Goal: Use online tool/utility: Utilize a website feature to perform a specific function

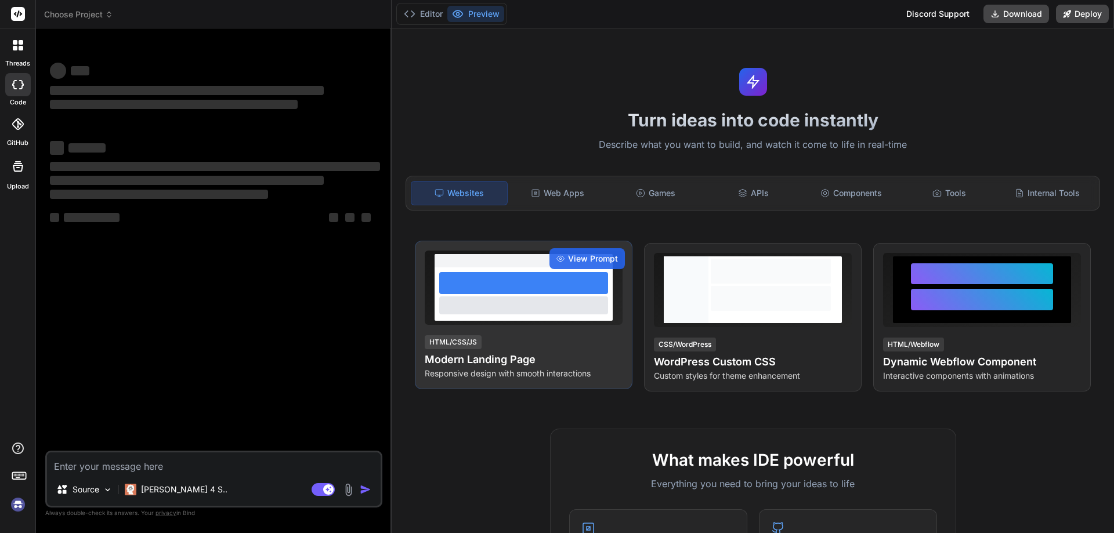
type textarea "x"
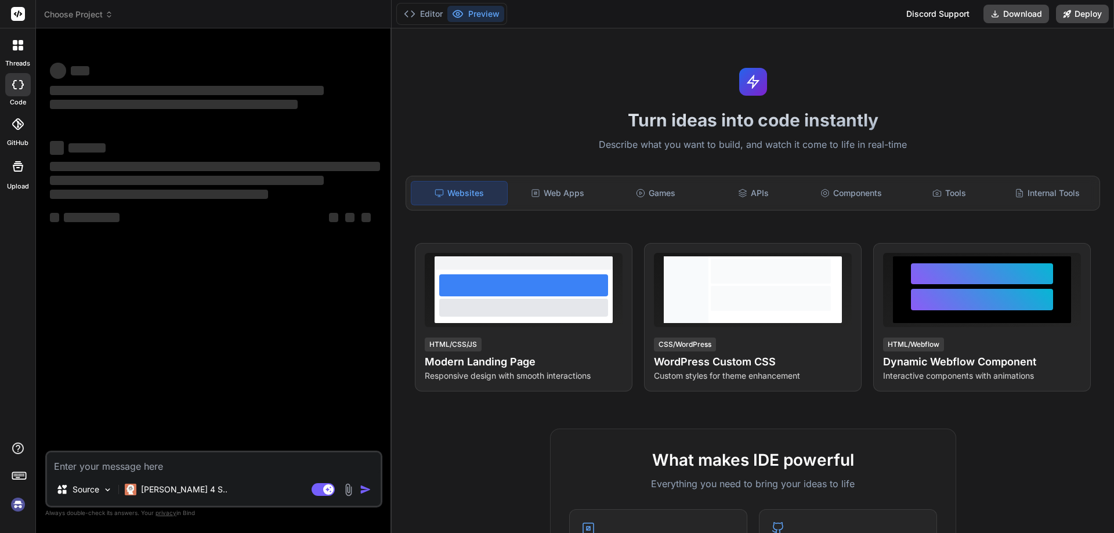
click at [218, 468] on textarea at bounding box center [214, 463] width 334 height 21
type textarea "using Microsoft.AspNetCore.Authentication.Cookies; using System.Text; using Mic…"
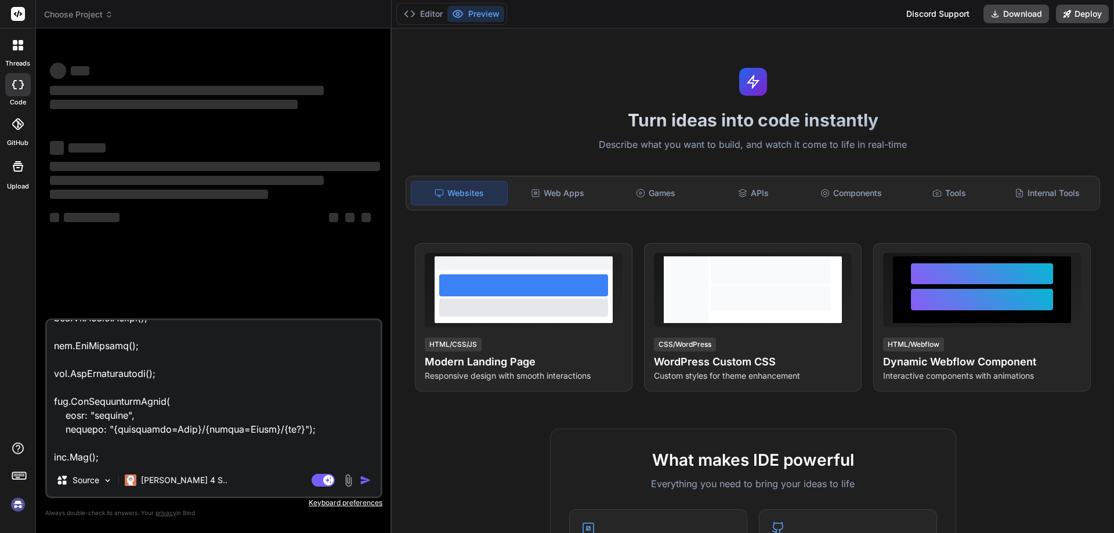
type textarea "x"
type textarea "using Microsoft.AspNetCore.Authentication.Cookies; using System.Text; using Mic…"
type textarea "x"
type textarea "using Microsoft.AspNetCore.Authentication.Cookies; using System.Text; using Mic…"
type textarea "x"
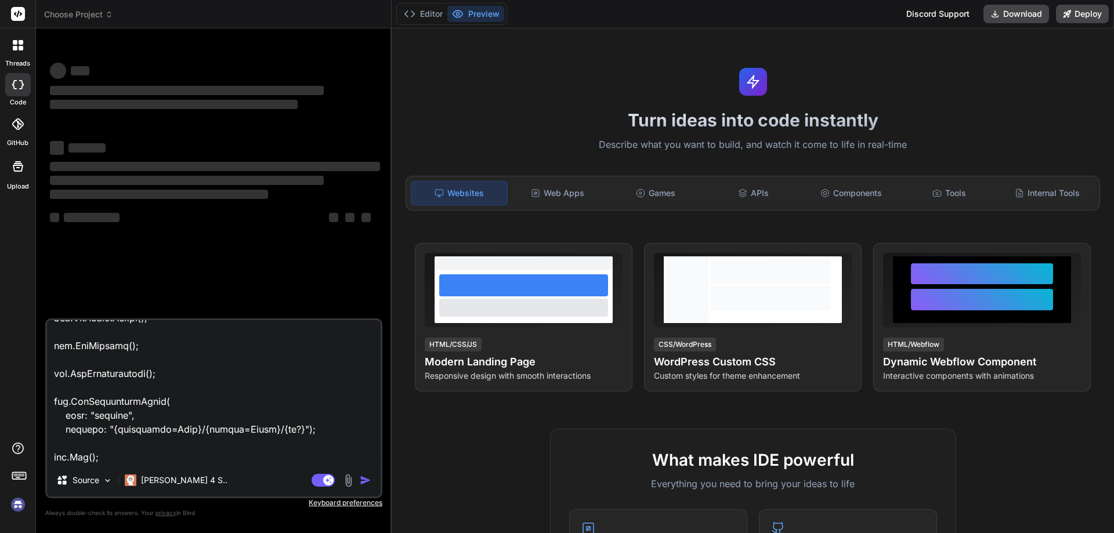
type textarea "using Microsoft.AspNetCore.Authentication.Cookies; using System.Text; using Mic…"
type textarea "x"
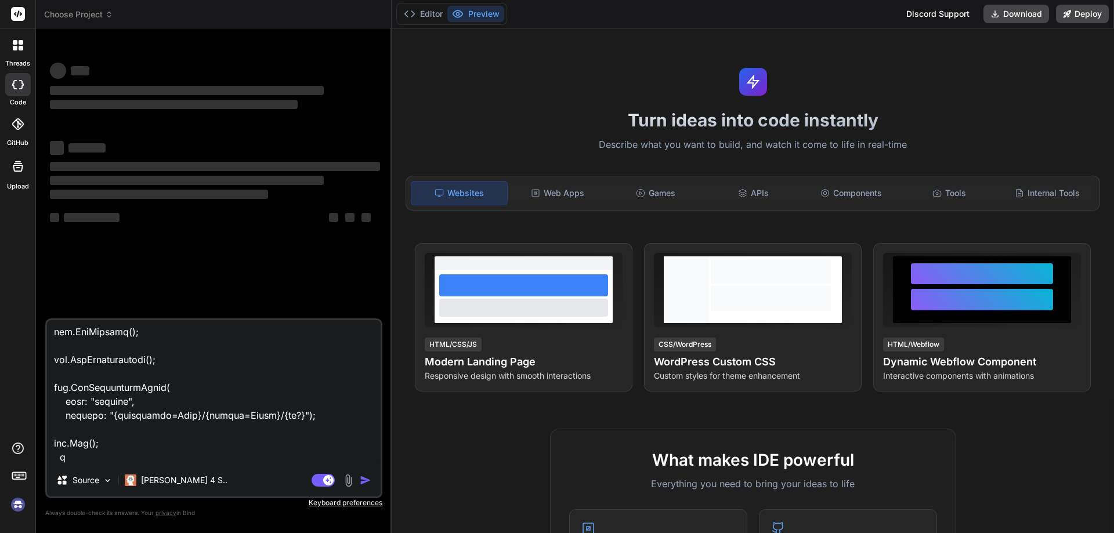
type textarea "using Microsoft.AspNetCore.Authentication.Cookies; using System.Text; using Mic…"
type textarea "x"
type textarea "using Microsoft.AspNetCore.Authentication.Cookies; using System.Text; using Mic…"
type textarea "x"
type textarea "using Microsoft.AspNetCore.Authentication.Cookies; using System.Text; using Mic…"
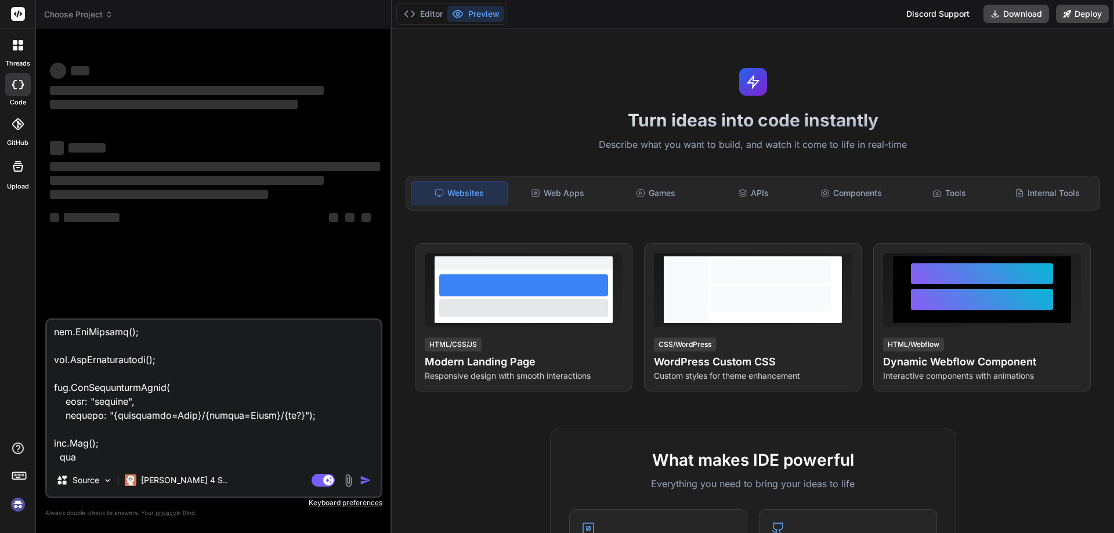
type textarea "x"
type textarea "using Microsoft.AspNetCore.Authentication.Cookies; using System.Text; using Mic…"
type textarea "x"
type textarea "using Microsoft.AspNetCore.Authentication.Cookies; using System.Text; using Mic…"
type textarea "x"
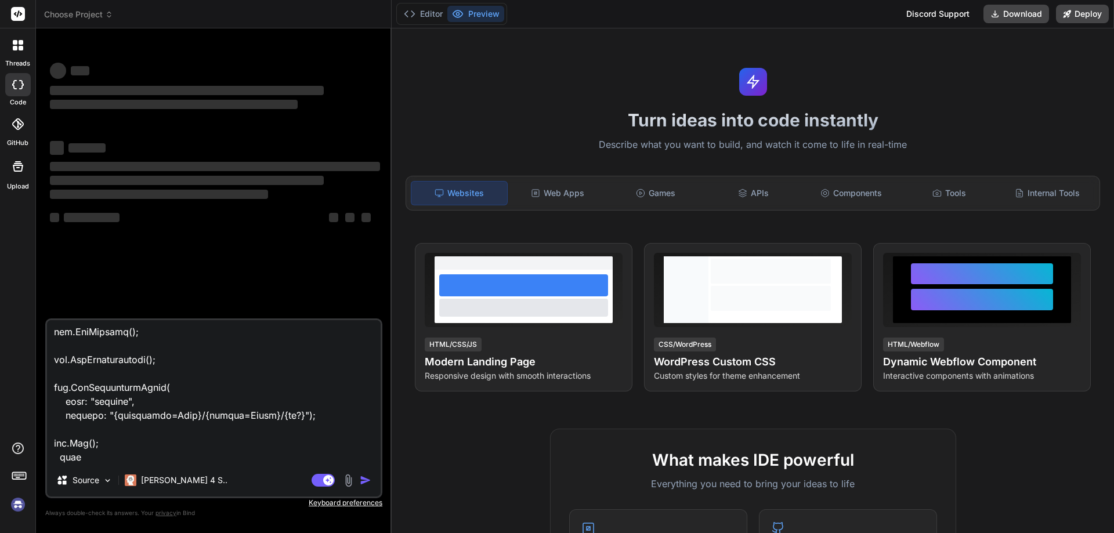
type textarea "using Microsoft.AspNetCore.Authentication.Cookies; using System.Text; using Mic…"
type textarea "x"
type textarea "using Microsoft.AspNetCore.Authentication.Cookies; using System.Text; using Mic…"
type textarea "x"
type textarea "using Microsoft.AspNetCore.Authentication.Cookies; using System.Text; using Mic…"
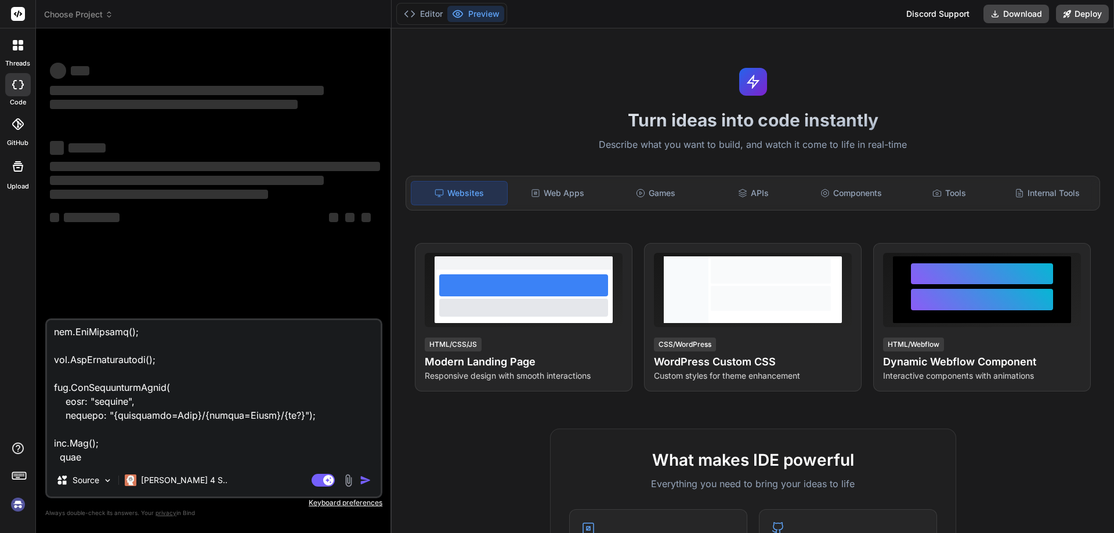
type textarea "x"
type textarea "using Microsoft.AspNetCore.Authentication.Cookies; using System.Text; using Mic…"
type textarea "x"
type textarea "using Microsoft.AspNetCore.Authentication.Cookies; using System.Text; using Mic…"
type textarea "x"
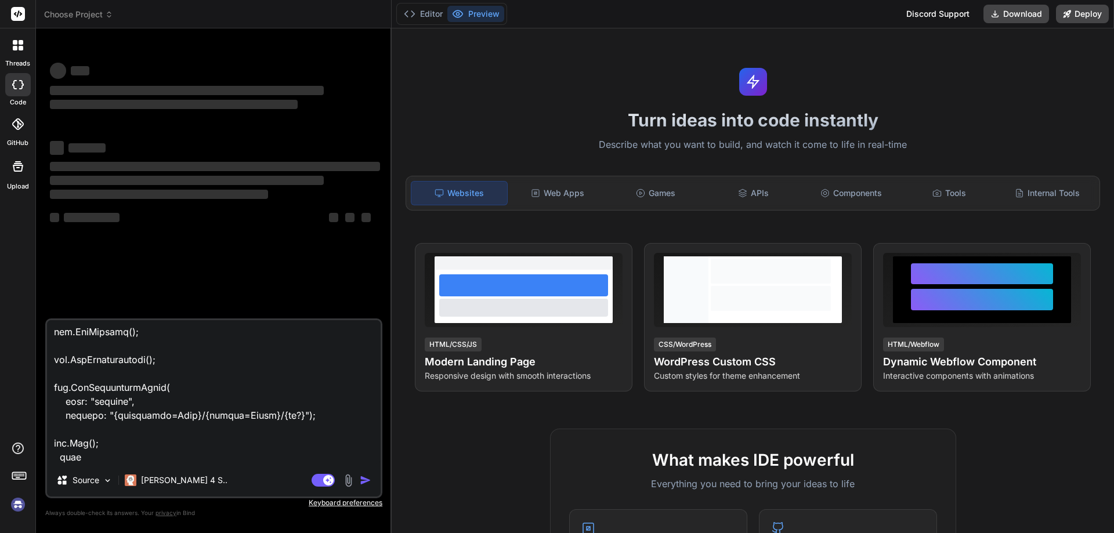
type textarea "using Microsoft.AspNetCore.Authentication.Cookies; using System.Text; using Mic…"
type textarea "x"
type textarea "using Microsoft.AspNetCore.Authentication.Cookies; using System.Text; using Mic…"
type textarea "x"
type textarea "using Microsoft.AspNetCore.Authentication.Cookies; using System.Text; using Mic…"
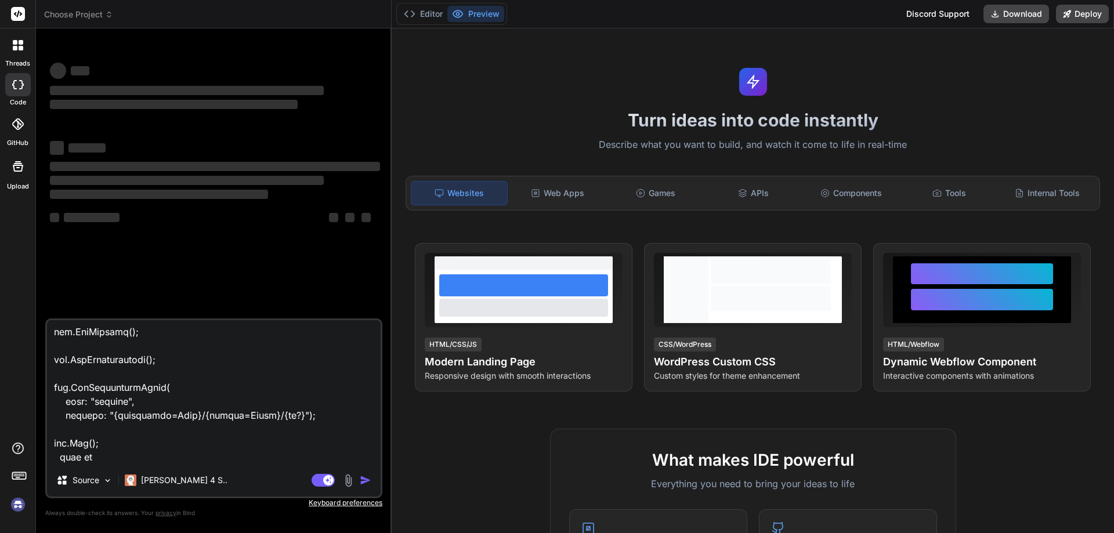
type textarea "x"
type textarea "using Microsoft.AspNetCore.Authentication.Cookies; using System.Text; using Mic…"
type textarea "x"
type textarea "using Microsoft.AspNetCore.Authentication.Cookies; using System.Text; using Mic…"
type textarea "x"
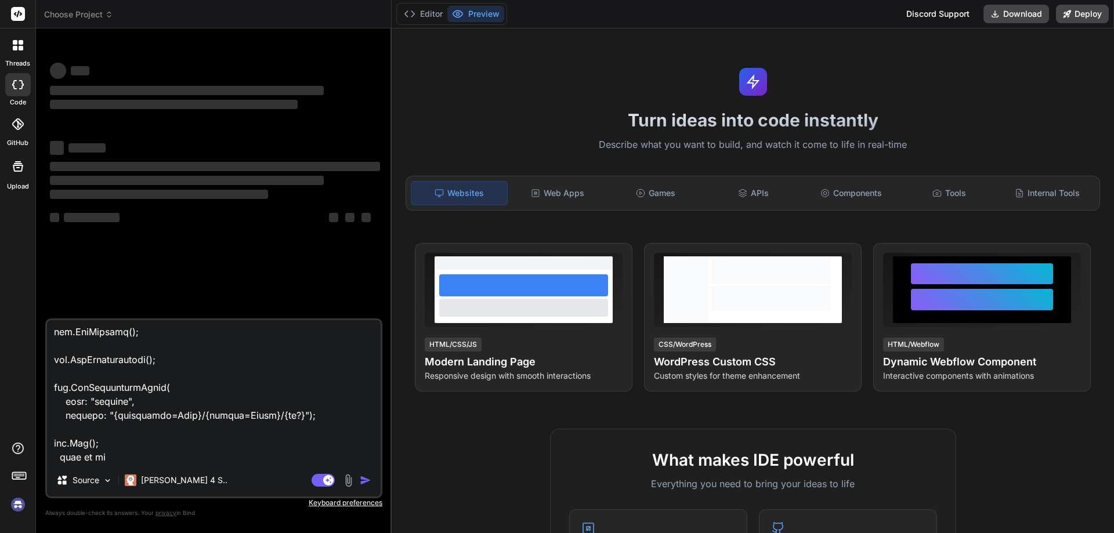
type textarea "using Microsoft.AspNetCore.Authentication.Cookies; using System.Text; using Mic…"
type textarea "x"
type textarea "using Microsoft.AspNetCore.Authentication.Cookies; using System.Text; using Mic…"
type textarea "x"
type textarea "using Microsoft.AspNetCore.Authentication.Cookies; using System.Text; using Mic…"
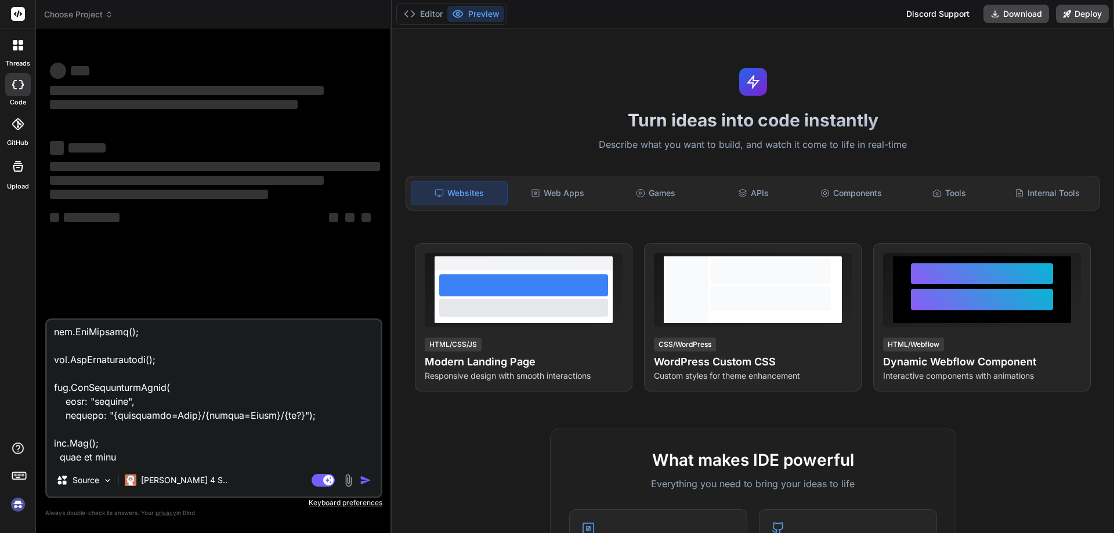
type textarea "x"
type textarea "using Microsoft.AspNetCore.Authentication.Cookies; using System.Text; using Mic…"
type textarea "x"
type textarea "using Microsoft.AspNetCore.Authentication.Cookies; using System.Text; using Mic…"
type textarea "x"
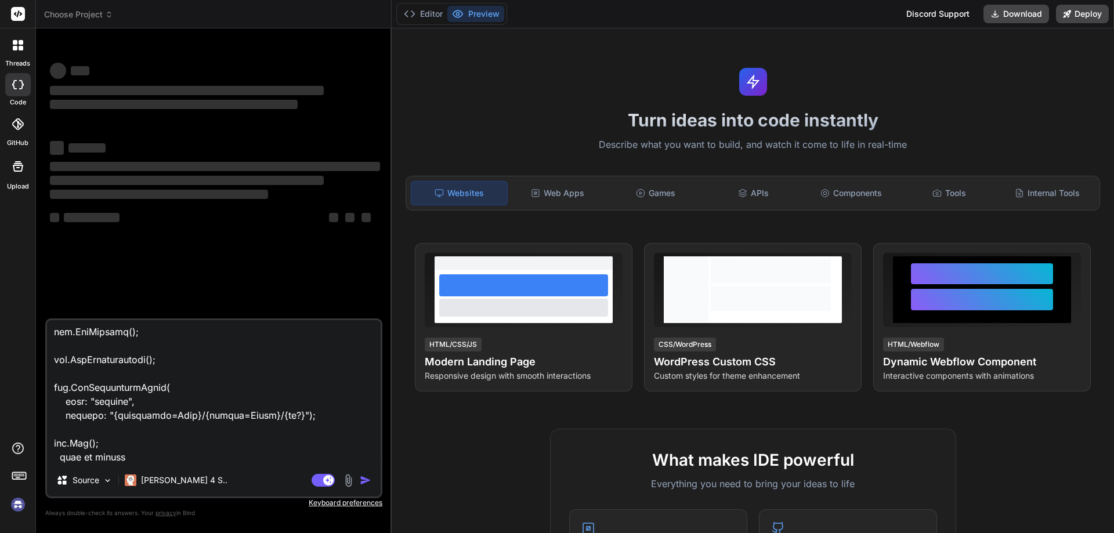
type textarea "using Microsoft.AspNetCore.Authentication.Cookies; using System.Text; using Mic…"
type textarea "x"
type textarea "using Microsoft.AspNetCore.Authentication.Cookies; using System.Text; using Mic…"
type textarea "x"
type textarea "using Microsoft.AspNetCore.Authentication.Cookies; using System.Text; using Mic…"
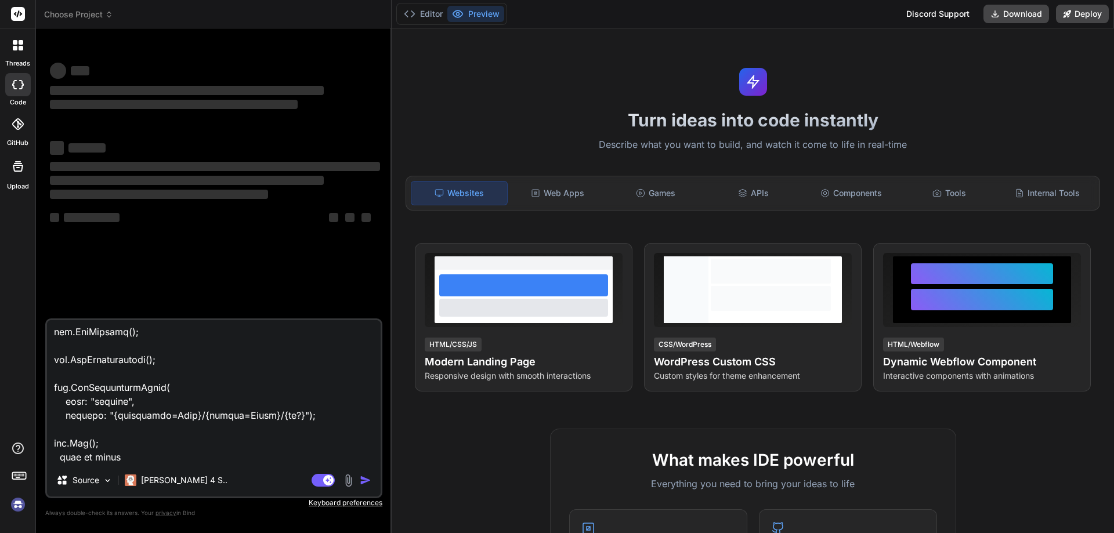
type textarea "x"
type textarea "using Microsoft.AspNetCore.Authentication.Cookies; using System.Text; using Mic…"
type textarea "x"
type textarea "using Microsoft.AspNetCore.Authentication.Cookies; using System.Text; using Mic…"
type textarea "x"
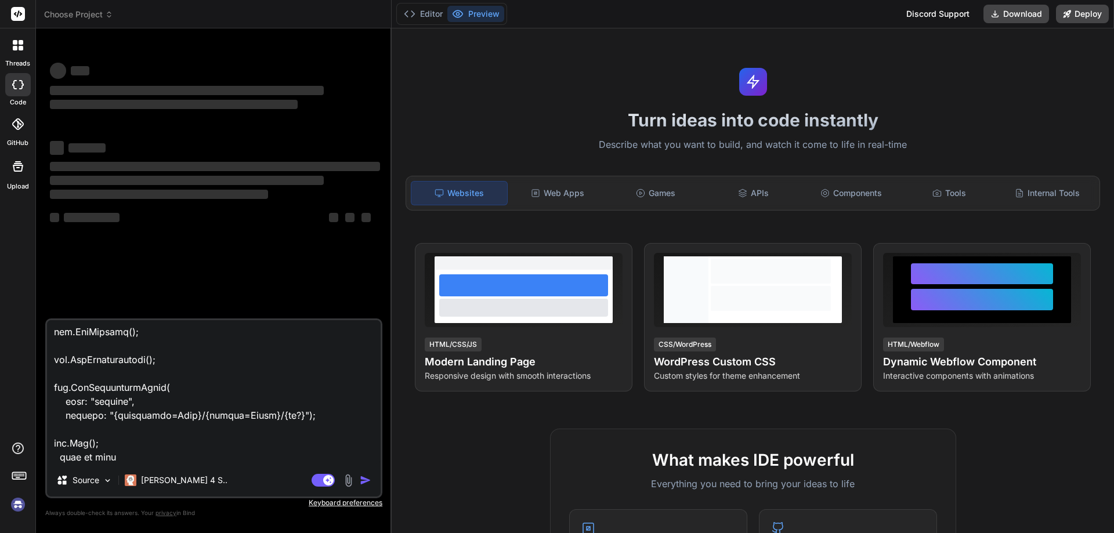
type textarea "using Microsoft.AspNetCore.Authentication.Cookies; using System.Text; using Mic…"
type textarea "x"
type textarea "using Microsoft.AspNetCore.Authentication.Cookies; using System.Text; using Mic…"
type textarea "x"
type textarea "using Microsoft.AspNetCore.Authentication.Cookies; using System.Text; using Mic…"
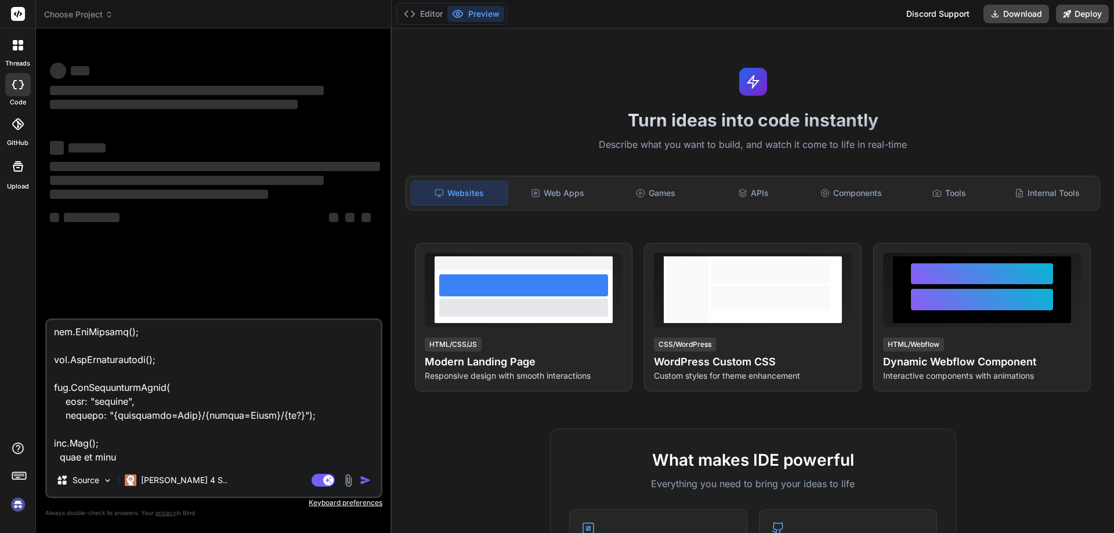
type textarea "x"
type textarea "using Microsoft.AspNetCore.Authentication.Cookies; using System.Text; using Mic…"
type textarea "x"
type textarea "using Microsoft.AspNetCore.Authentication.Cookies; using System.Text; using Mic…"
type textarea "x"
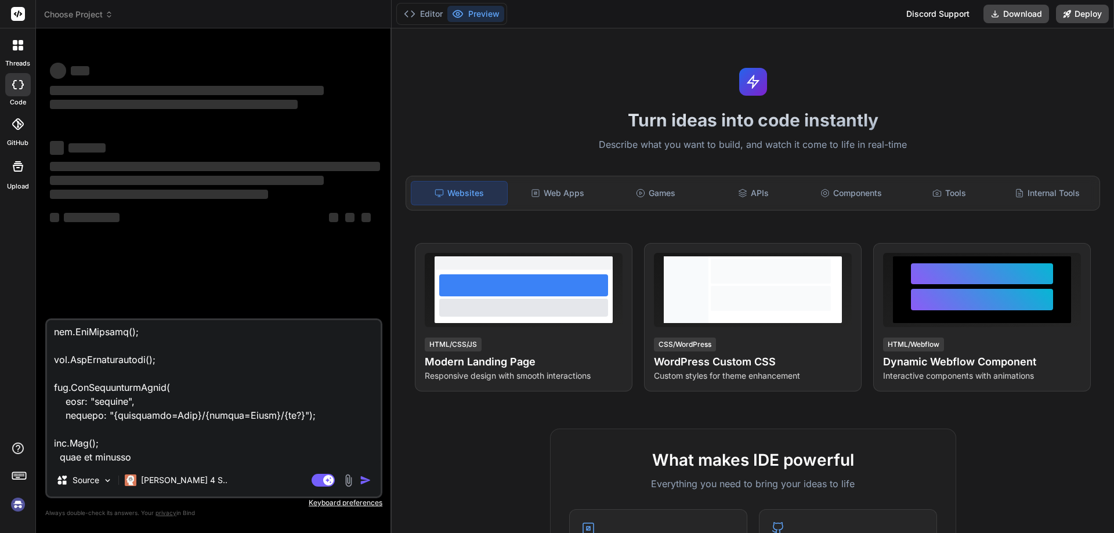
type textarea "using Microsoft.AspNetCore.Authentication.Cookies; using System.Text; using Mic…"
type textarea "x"
type textarea "using Microsoft.AspNetCore.Authentication.Cookies; using System.Text; using Mic…"
type textarea "x"
type textarea "using Microsoft.AspNetCore.Authentication.Cookies; using System.Text; using Mic…"
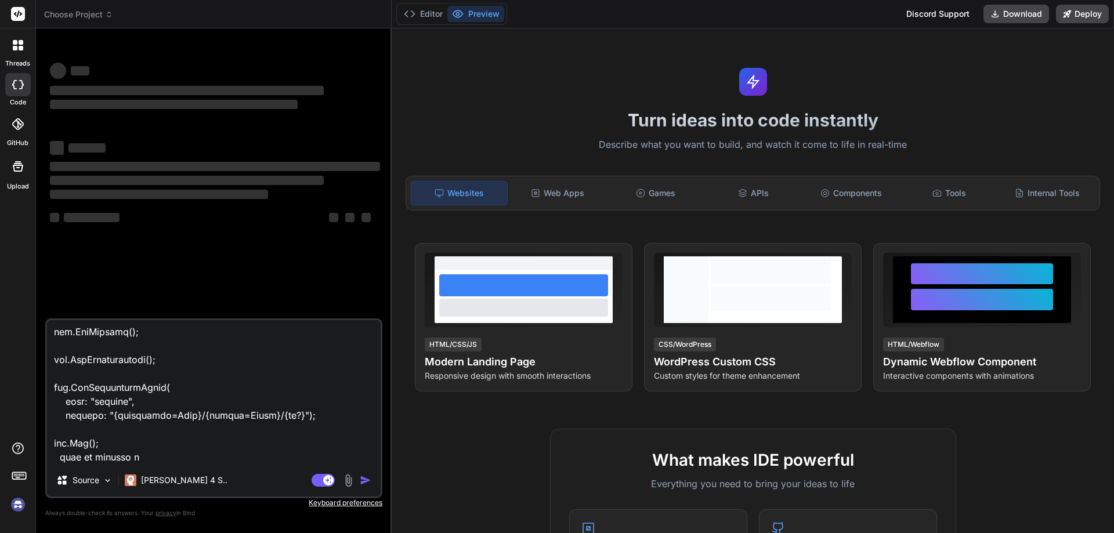
type textarea "x"
type textarea "using Microsoft.AspNetCore.Authentication.Cookies; using System.Text; using Mic…"
type textarea "x"
type textarea "using Microsoft.AspNetCore.Authentication.Cookies; using System.Text; using Mic…"
type textarea "x"
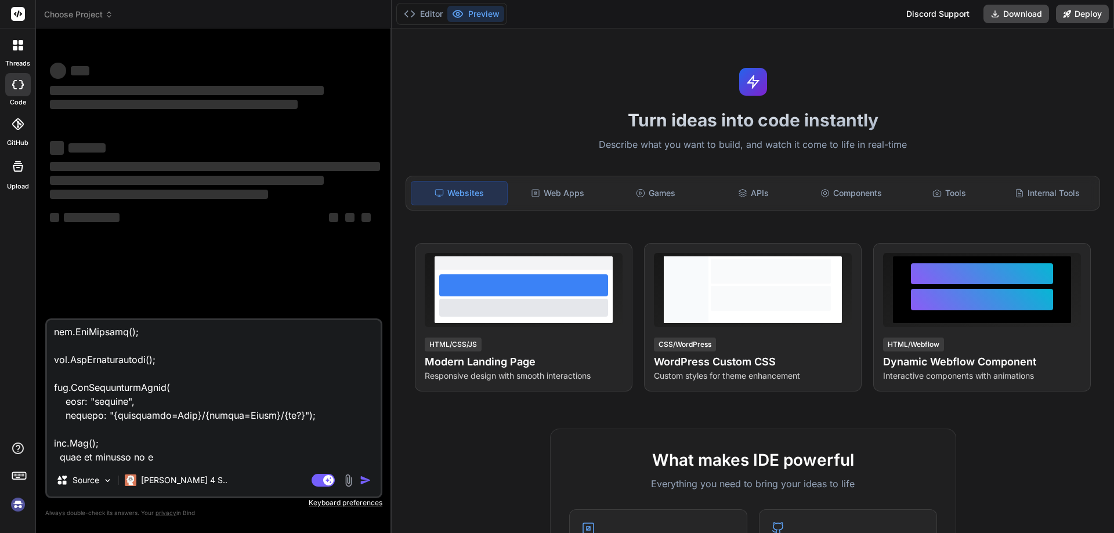
type textarea "using Microsoft.AspNetCore.Authentication.Cookies; using System.Text; using Mic…"
type textarea "x"
type textarea "using Microsoft.AspNetCore.Authentication.Cookies; using System.Text; using Mic…"
type textarea "x"
type textarea "using Microsoft.AspNetCore.Authentication.Cookies; using System.Text; using Mic…"
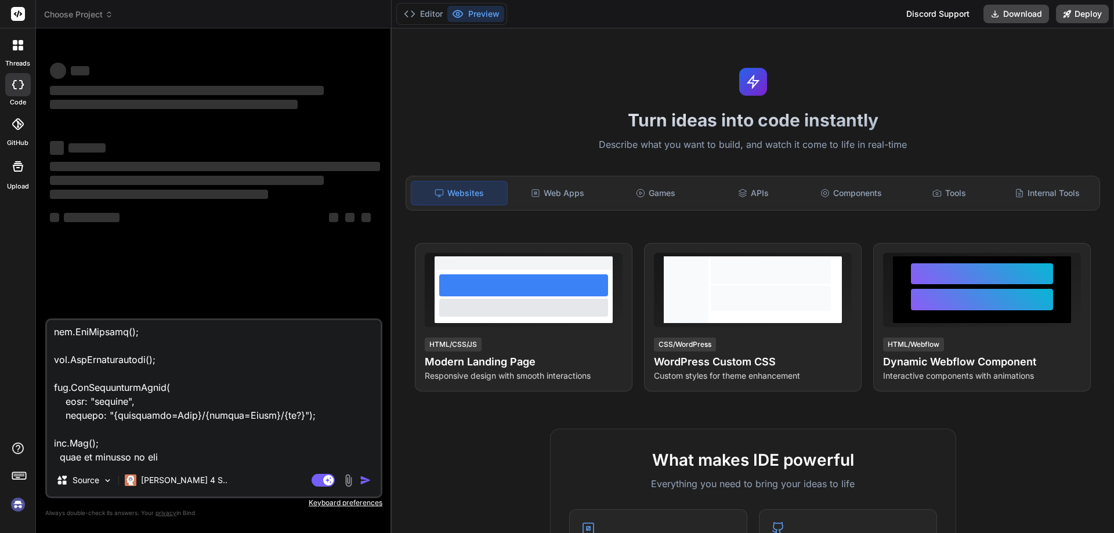
type textarea "x"
type textarea "using Microsoft.AspNetCore.Authentication.Cookies; using System.Text; using Mic…"
type textarea "x"
type textarea "using Microsoft.AspNetCore.Authentication.Cookies; using System.Text; using Mic…"
type textarea "x"
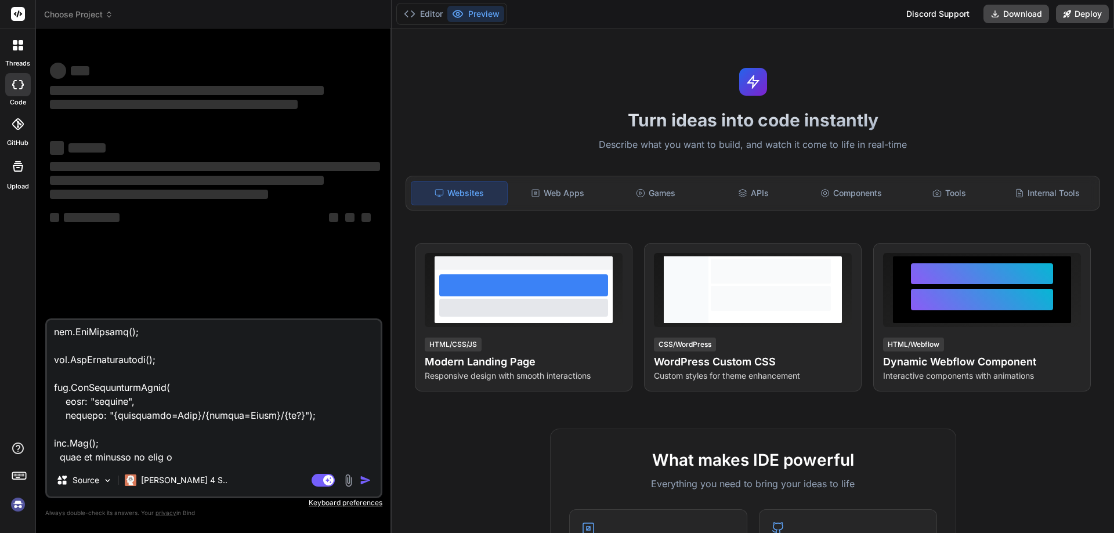
type textarea "using Microsoft.AspNetCore.Authentication.Cookies; using System.Text; using Mic…"
type textarea "x"
type textarea "using Microsoft.AspNetCore.Authentication.Cookies; using System.Text; using Mic…"
type textarea "x"
type textarea "using Microsoft.AspNetCore.Authentication.Cookies; using System.Text; using Mic…"
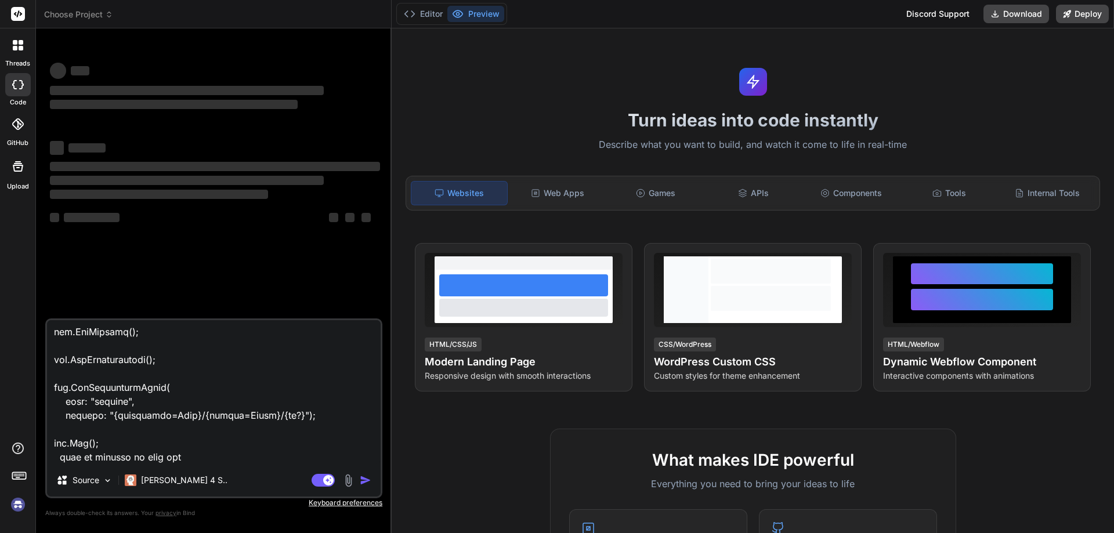
type textarea "x"
drag, startPoint x: 194, startPoint y: 461, endPoint x: 58, endPoint y: 388, distance: 154.2
click at [58, 388] on textarea at bounding box center [214, 392] width 334 height 144
type textarea "using Microsoft.AspNetCore.Authentication.Cookies; using System.Text; using Mic…"
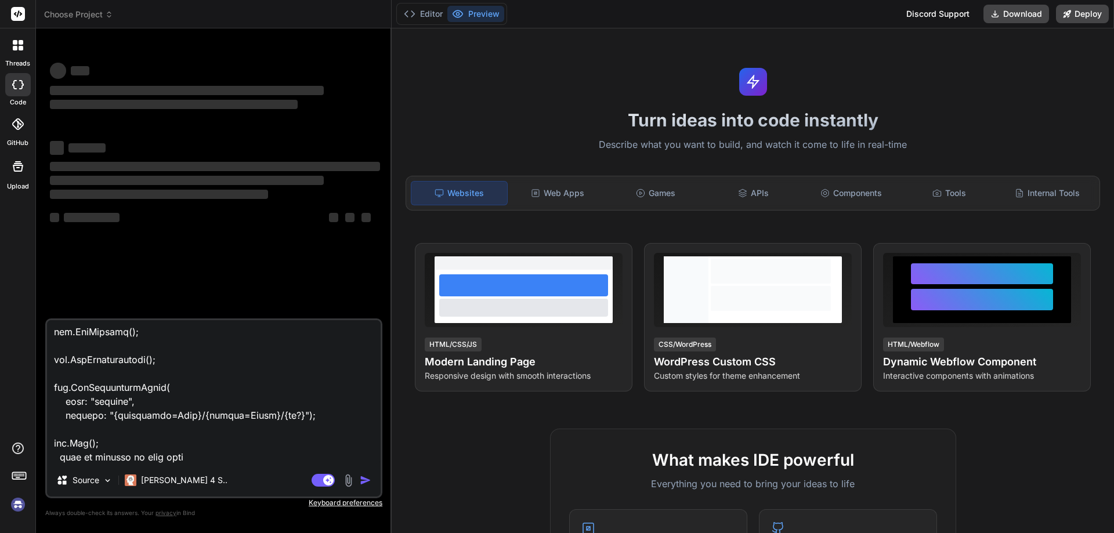
click at [211, 303] on div "‌ ‌ ‌ ‌ ‌ ‌ ‌ ‌ ‌ ‌ ‌ ‌ ‌ ‌" at bounding box center [215, 178] width 335 height 281
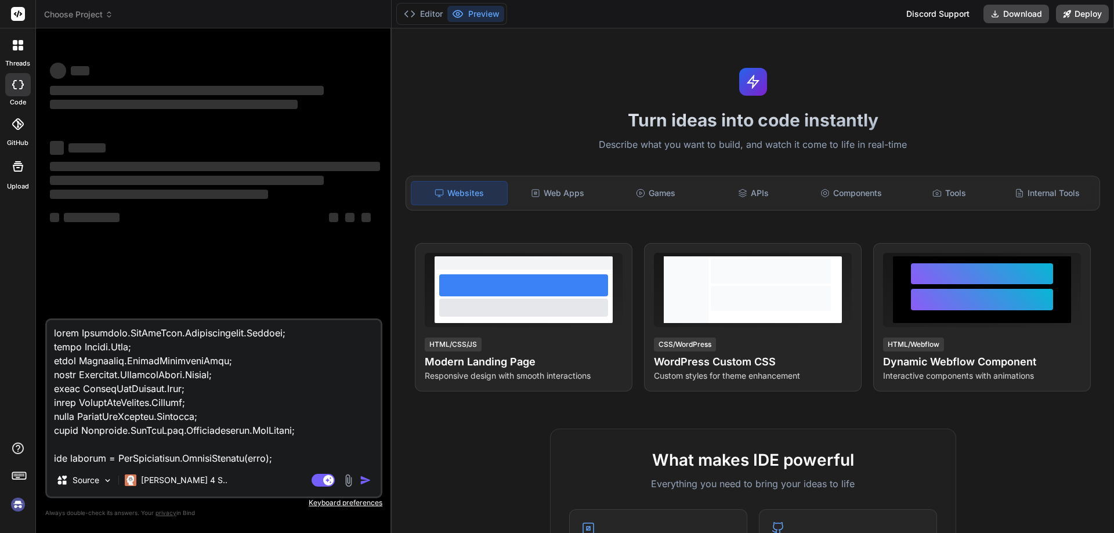
scroll to position [0, 0]
drag, startPoint x: 198, startPoint y: 462, endPoint x: 55, endPoint y: 326, distance: 197.4
click at [55, 326] on textarea at bounding box center [214, 392] width 334 height 144
type textarea "x"
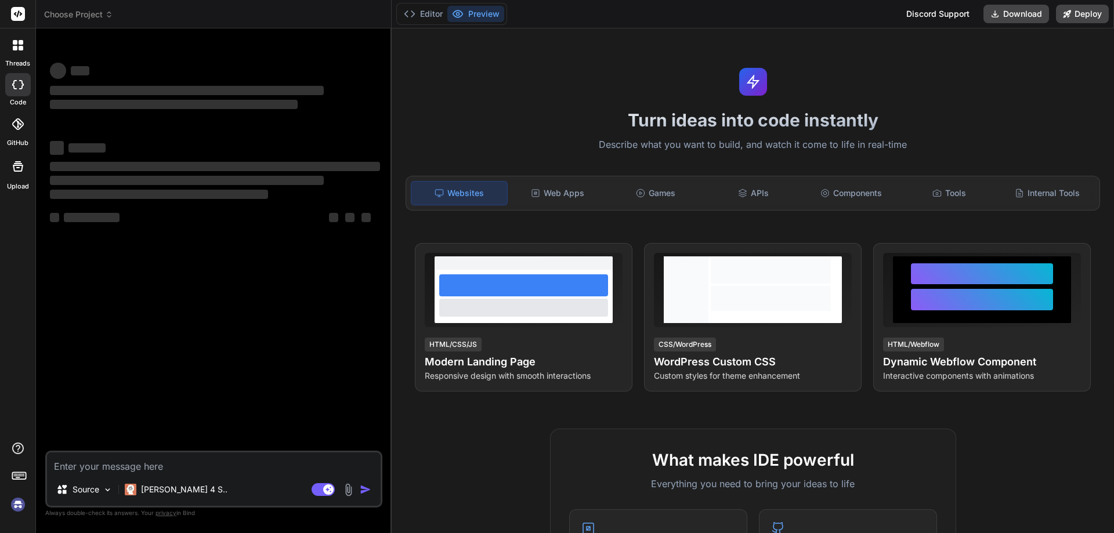
click at [308, 397] on div "‌ ‌ ‌ ‌ ‌ ‌ ‌ ‌ ‌ ‌ ‌ ‌ ‌ ‌" at bounding box center [215, 244] width 335 height 413
click at [14, 503] on img at bounding box center [18, 505] width 20 height 20
click at [16, 18] on rect at bounding box center [18, 14] width 14 height 14
click at [20, 41] on icon at bounding box center [21, 42] width 5 height 5
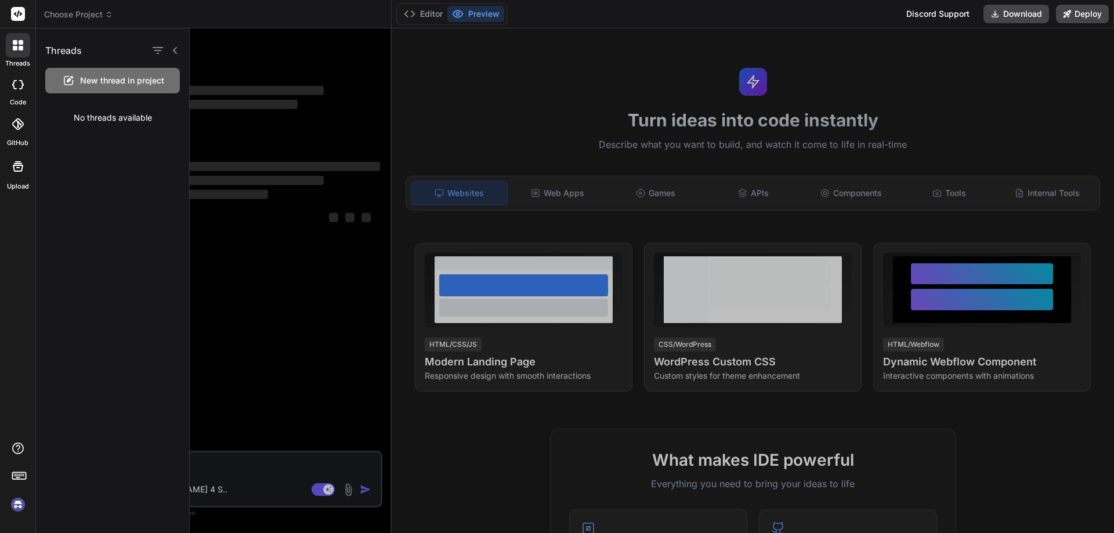
click at [17, 179] on div at bounding box center [18, 167] width 28 height 28
type textarea "x"
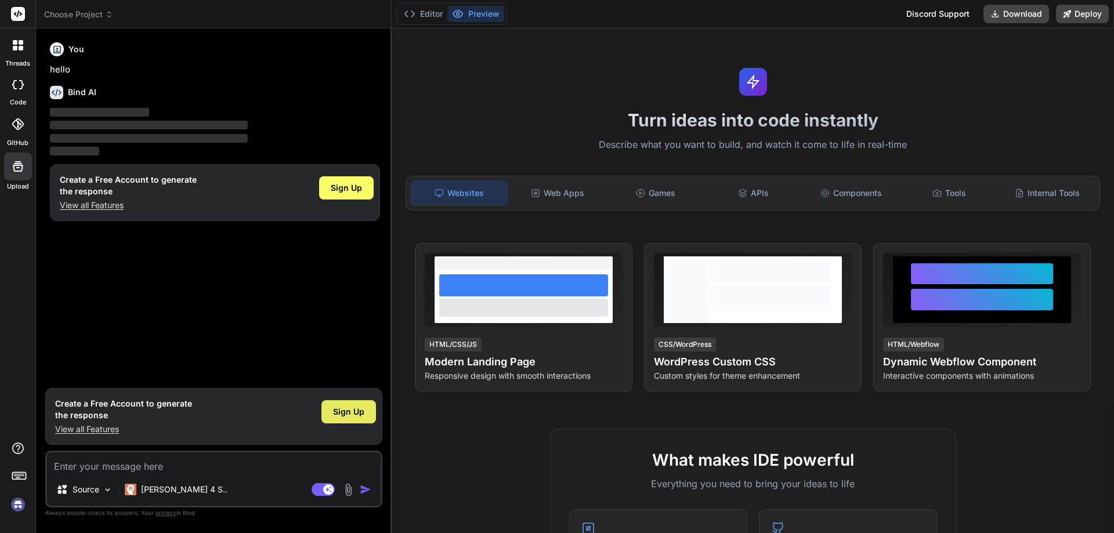
click at [351, 416] on span "Sign Up" at bounding box center [348, 412] width 31 height 12
click at [81, 428] on p "View all Features" at bounding box center [123, 430] width 137 height 12
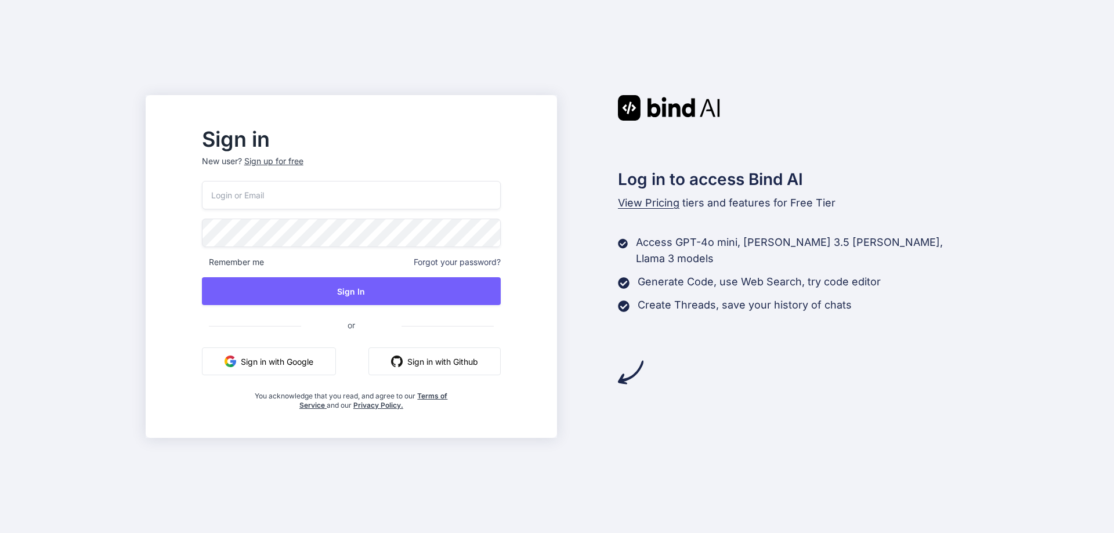
click at [310, 203] on input "email" at bounding box center [351, 195] width 299 height 28
type input "s"
click at [316, 354] on div "s Remember me Forgot your password? Sign In or Sign in with Google Sign in with…" at bounding box center [351, 295] width 299 height 229
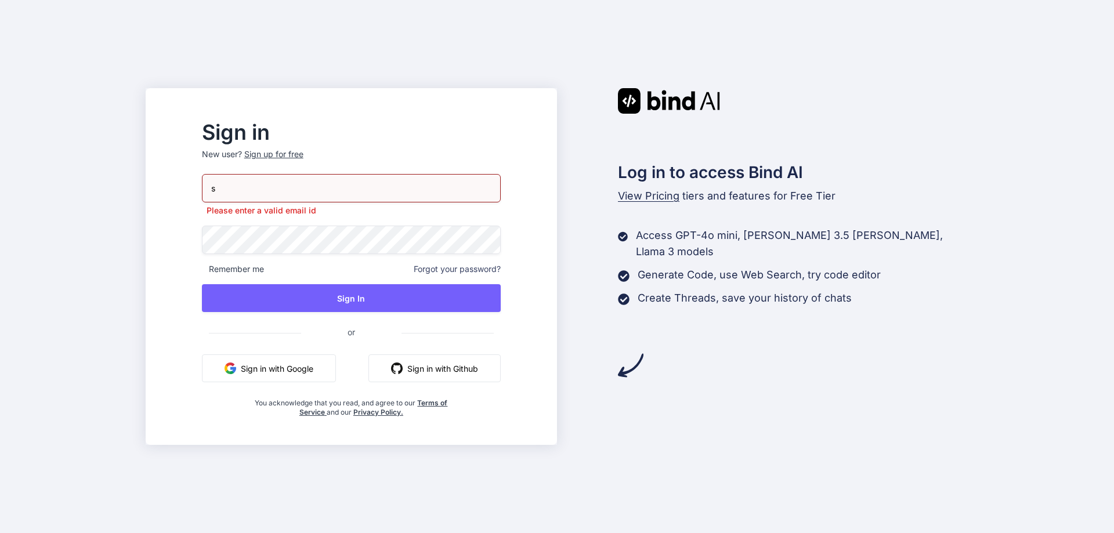
click at [309, 373] on button "Sign in with Google" at bounding box center [269, 369] width 134 height 28
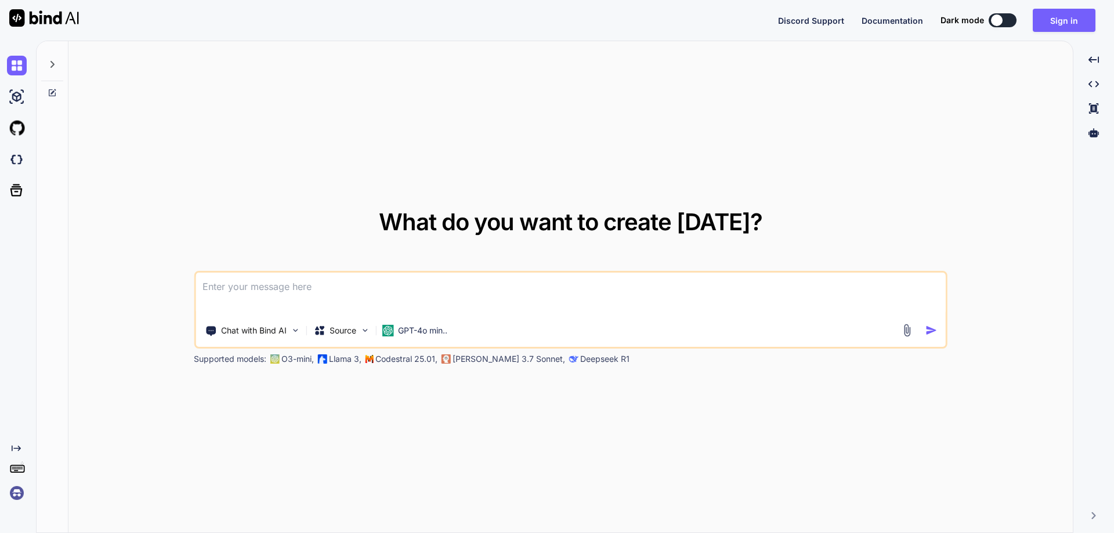
click at [303, 299] on textarea at bounding box center [571, 294] width 750 height 43
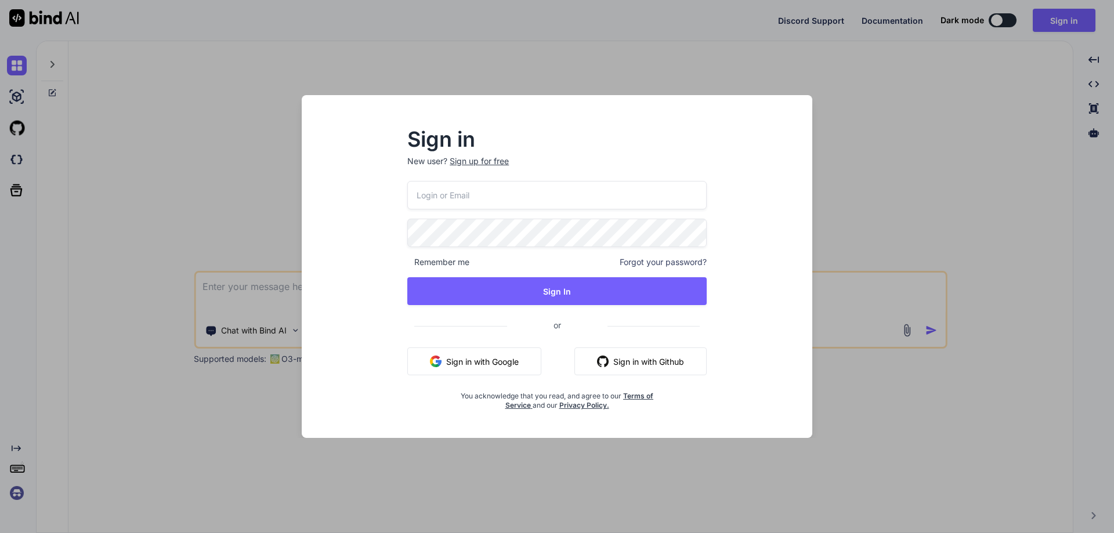
click at [512, 362] on button "Sign in with Google" at bounding box center [474, 362] width 134 height 28
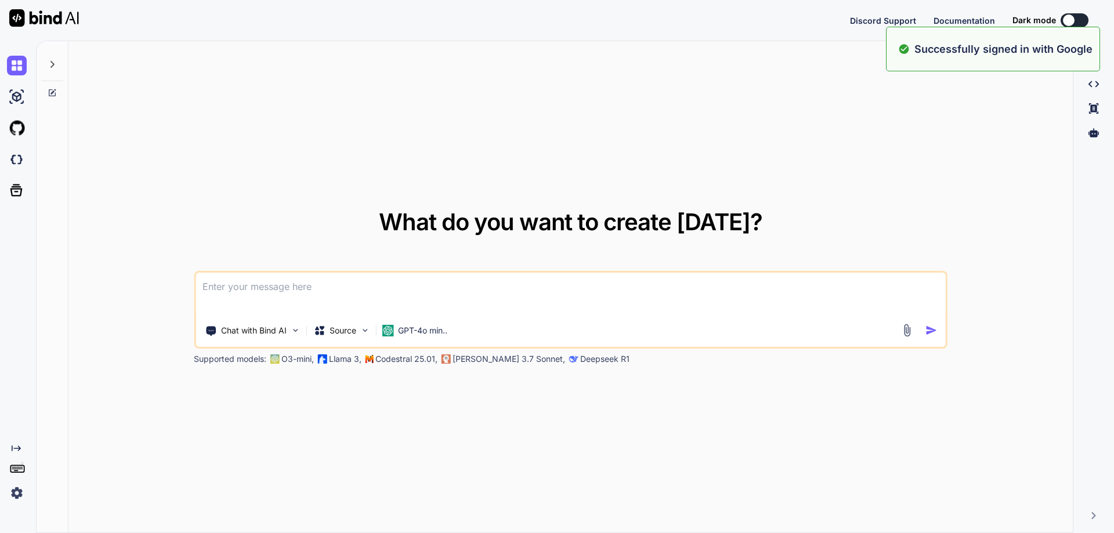
type textarea "x"
click at [248, 291] on textarea at bounding box center [571, 294] width 750 height 43
paste textarea "using Microsoft.AspNetCore.Authentication.Cookies; using System.Text; using Mic…"
type textarea "using Microsoft.AspNetCore.Authentication.Cookies; using System.Text; using Mic…"
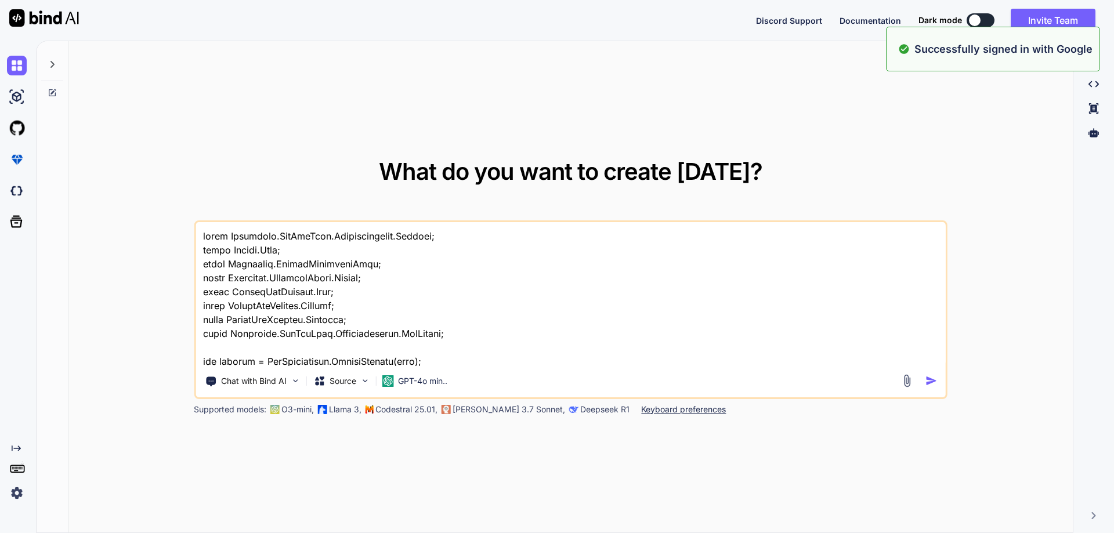
scroll to position [740, 0]
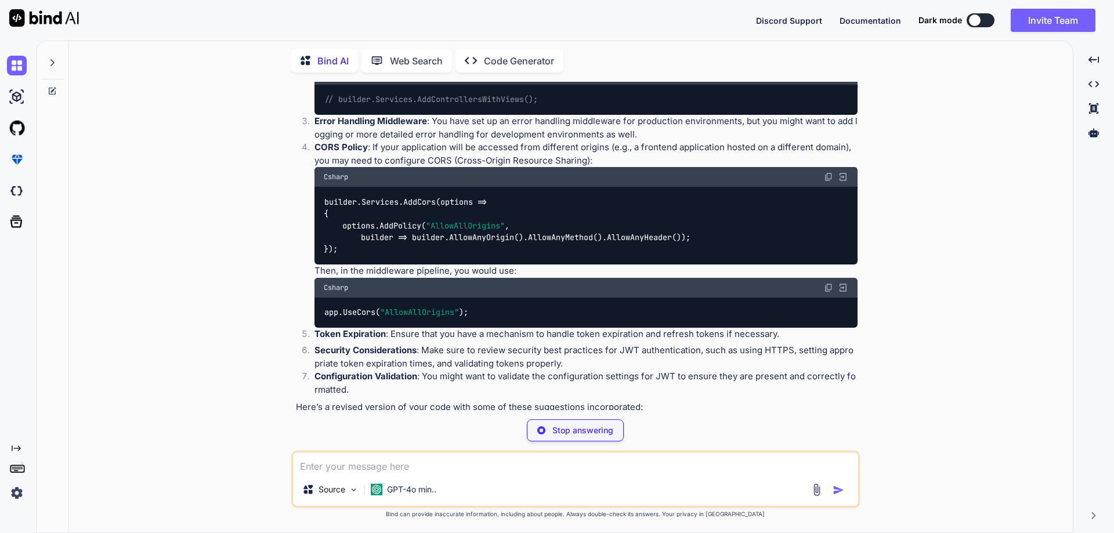
scroll to position [413, 0]
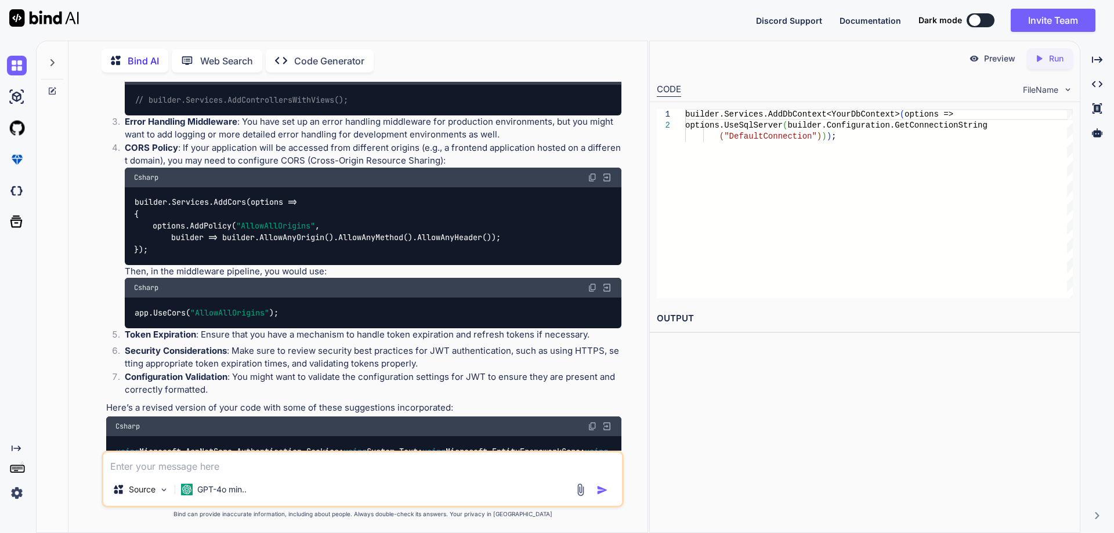
type textarea "x"
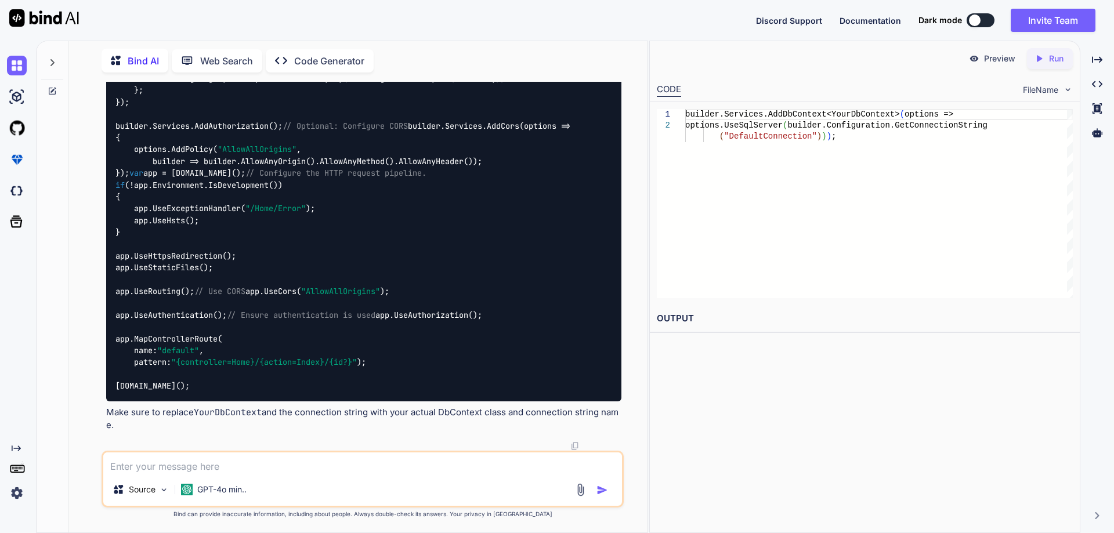
scroll to position [1342, 0]
drag, startPoint x: 185, startPoint y: 387, endPoint x: 146, endPoint y: 258, distance: 134.6
click at [146, 259] on div "using Microsoft.AspNetCore.Authentication.Cookies; using System.Text; using Mic…" at bounding box center [363, 90] width 515 height 622
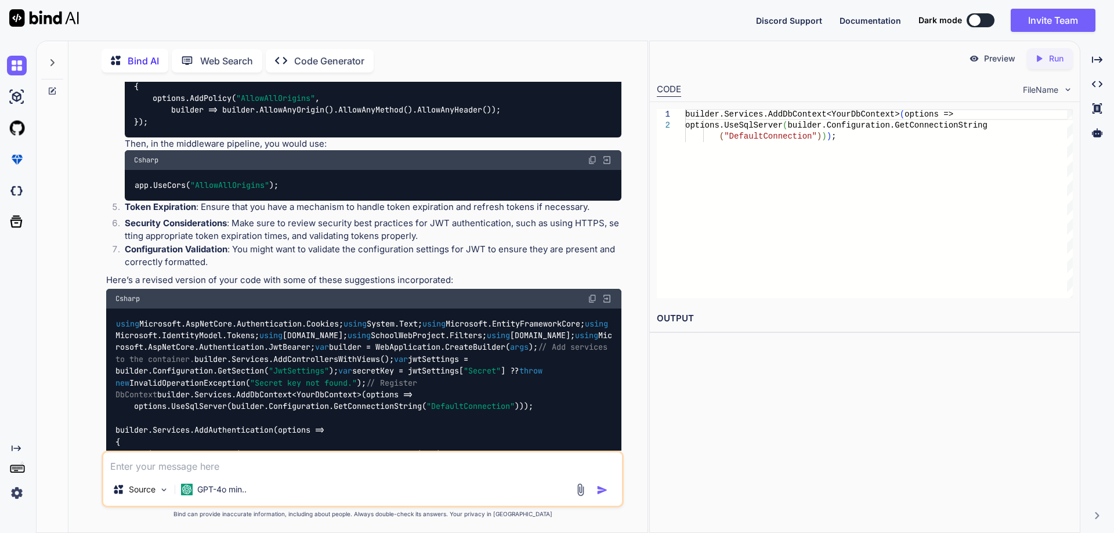
scroll to position [529, 0]
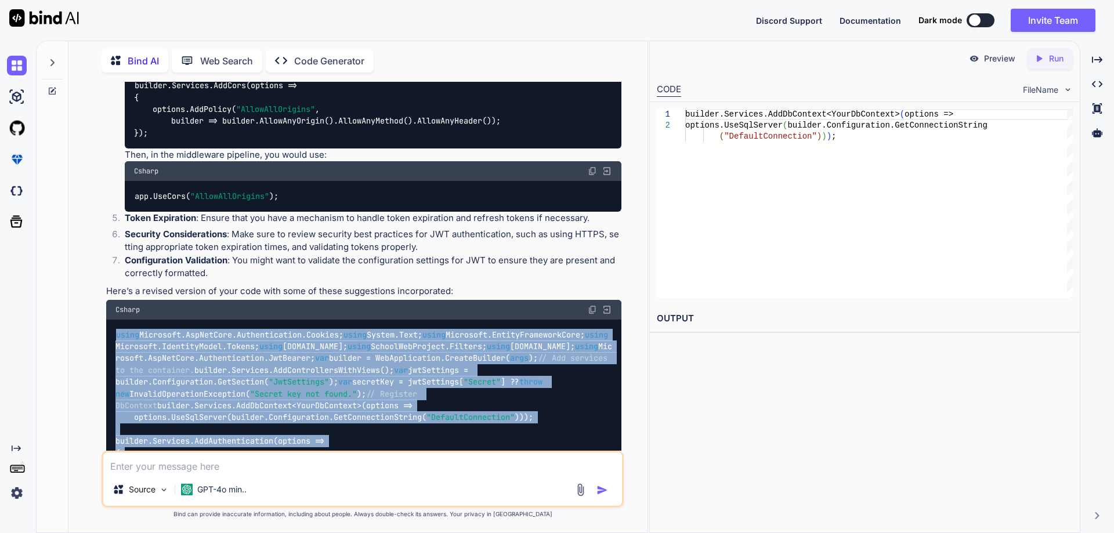
click at [117, 334] on span "using" at bounding box center [127, 335] width 23 height 10
copy code "using Microsoft.AspNetCore.Authentication.Cookies; using System.Text; using Mic…"
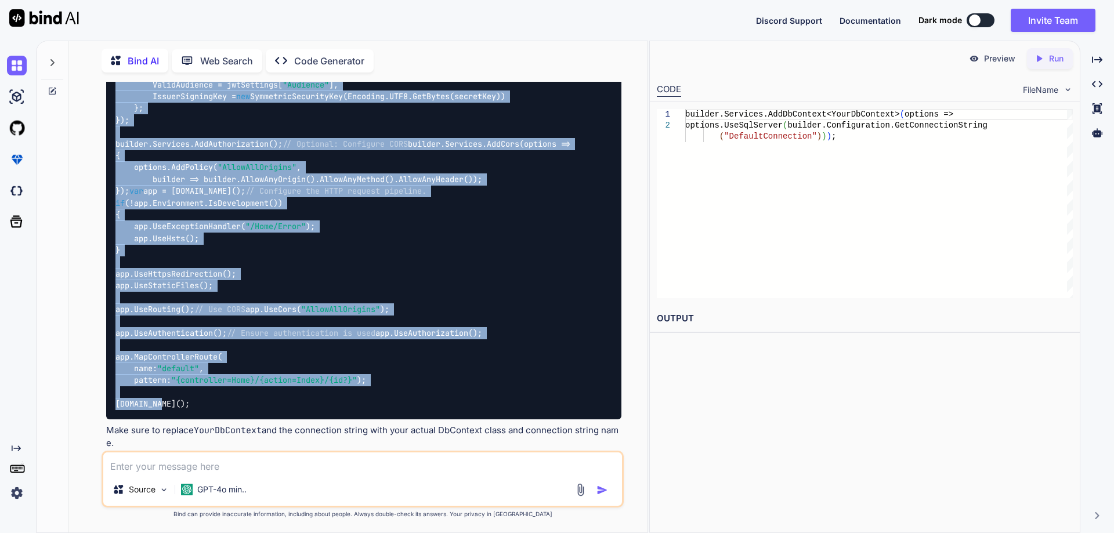
scroll to position [1342, 0]
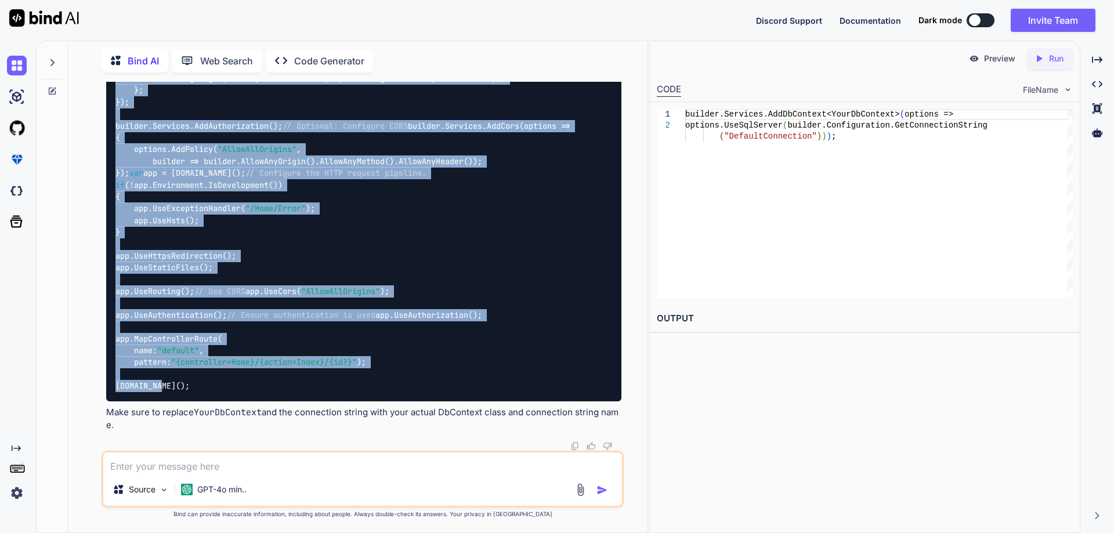
click at [424, 368] on div "using Microsoft.AspNetCore.Authentication.Cookies; using System.Text; using Mic…" at bounding box center [363, 90] width 515 height 622
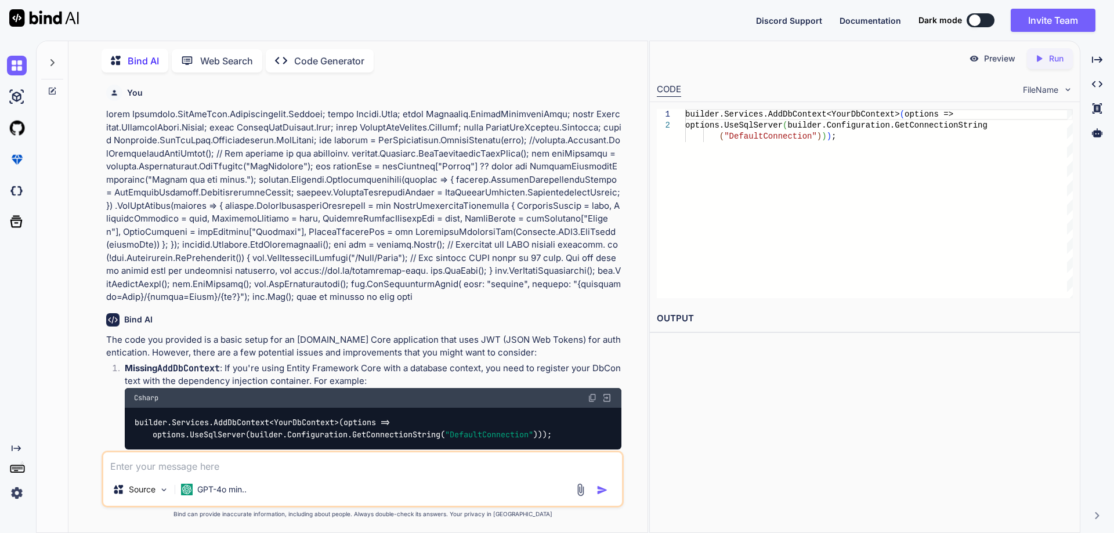
scroll to position [0, 0]
